Goal: Understand process/instructions: Learn how to perform a task or action

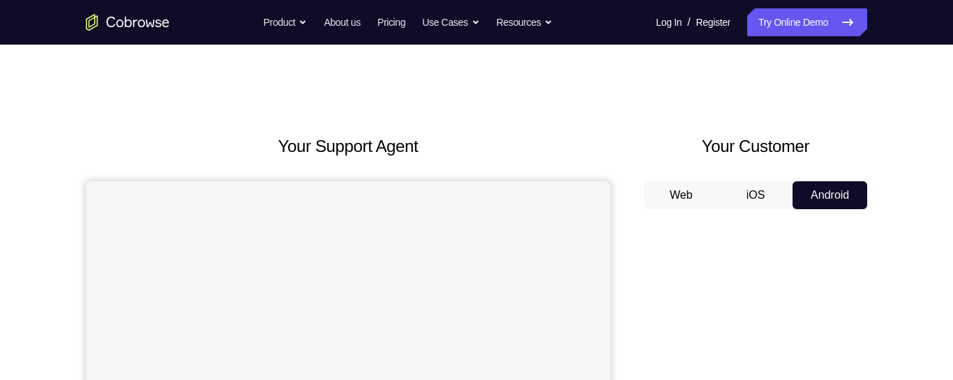
scroll to position [137, 0]
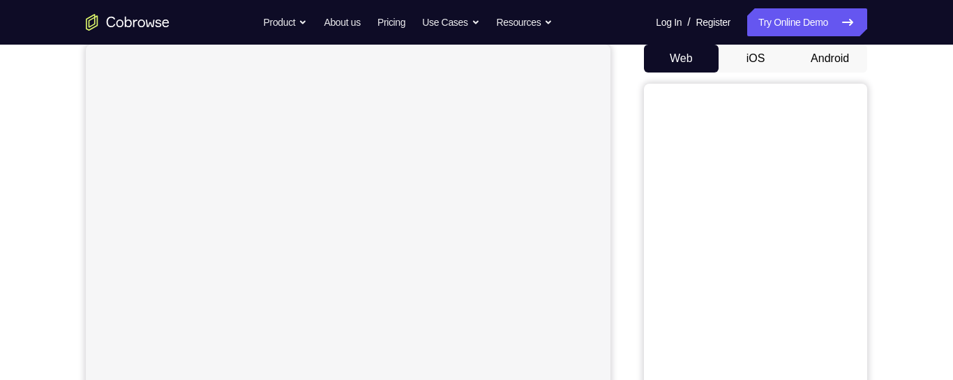
click at [820, 59] on button "Android" at bounding box center [829, 59] width 75 height 28
click at [898, 288] on div "Your Support Agent Your Customer Web iOS Android Next Steps We’d be happy to gi…" at bounding box center [476, 300] width 893 height 920
click at [904, 234] on div "Your Support Agent Your Customer Web iOS Android Next Steps We’d be happy to gi…" at bounding box center [476, 300] width 893 height 920
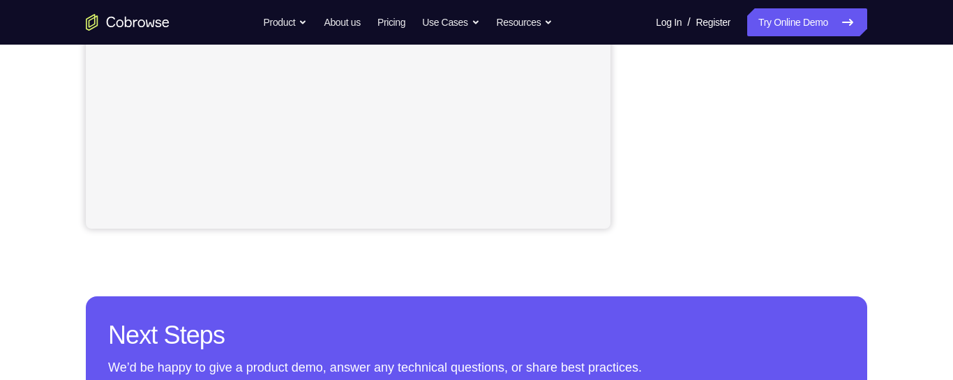
scroll to position [448, 0]
